Goal: Task Accomplishment & Management: Manage account settings

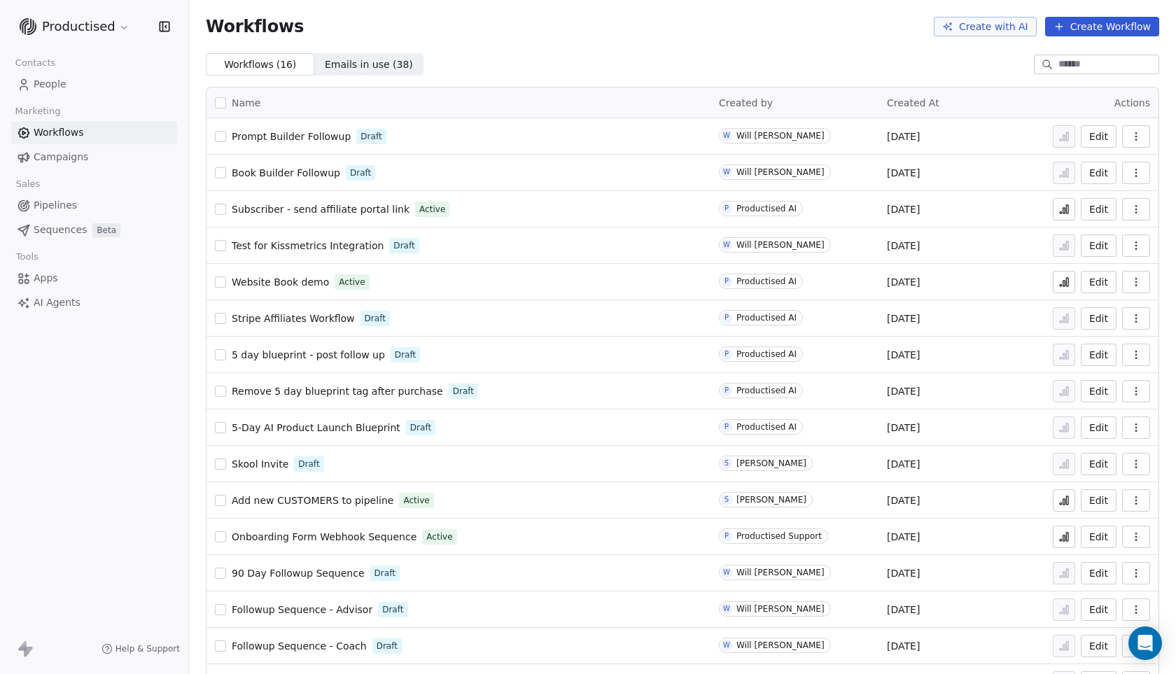
click at [311, 171] on span "Book Builder Followup" at bounding box center [286, 172] width 109 height 11
click at [279, 171] on span "Book Builder Followup" at bounding box center [286, 172] width 109 height 11
click at [304, 137] on span "Prompt Builder Followup" at bounding box center [291, 136] width 119 height 11
click at [304, 173] on span "Book Builder Followup" at bounding box center [286, 172] width 109 height 11
click at [280, 132] on span "Prompt Builder Followup" at bounding box center [291, 136] width 119 height 11
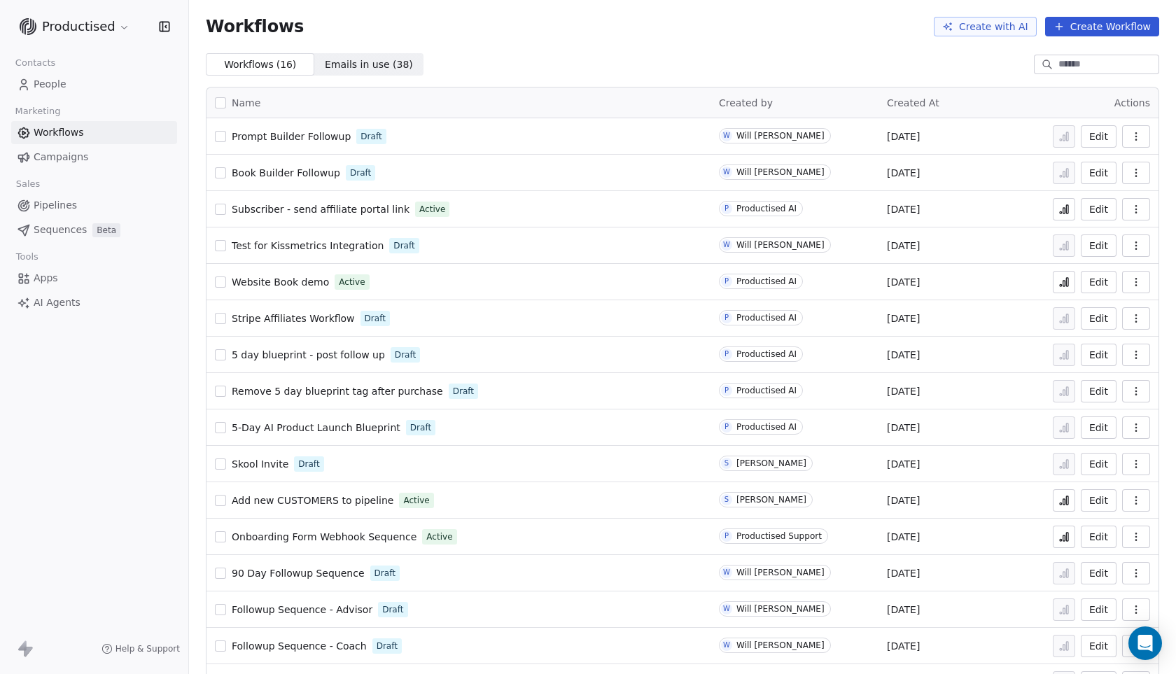
click at [122, 27] on html "Productised Contacts People Marketing Workflows Campaigns Sales Pipelines Seque…" at bounding box center [588, 337] width 1176 height 674
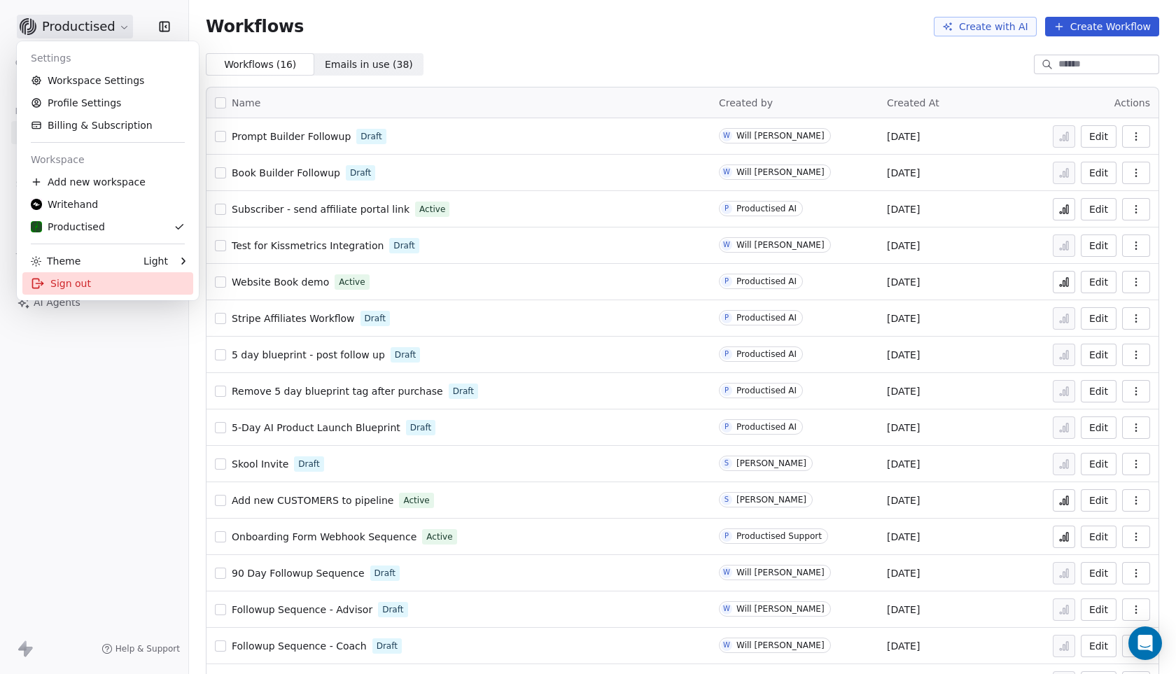
click at [78, 281] on div "Sign out" at bounding box center [107, 283] width 171 height 22
